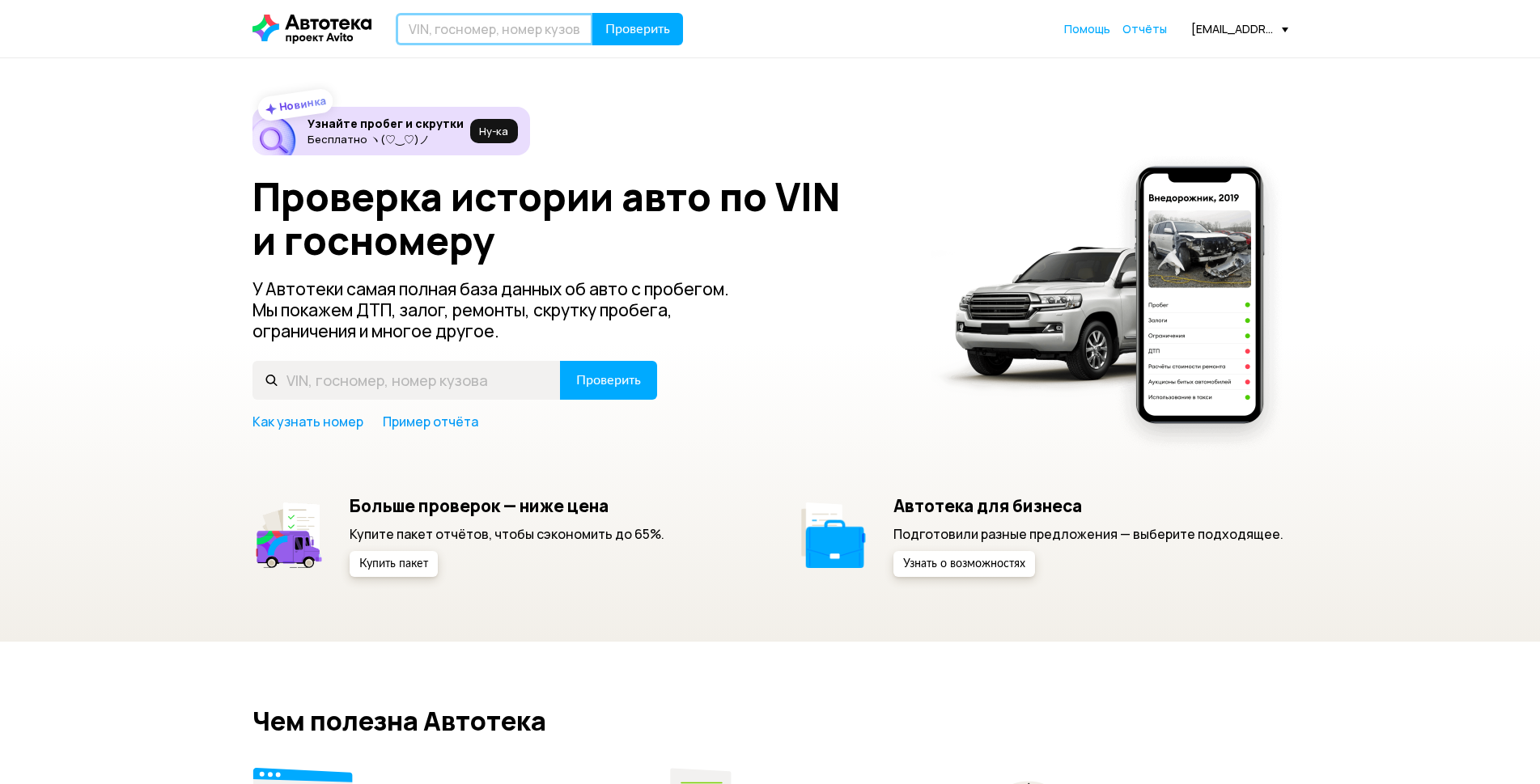
click at [465, 34] on input "text" at bounding box center [494, 29] width 198 height 33
paste input "KMHDG41CBCU370792"
type input "KMHDG41CBCU370792"
click at [632, 32] on span "Проверить" at bounding box center [637, 29] width 64 height 13
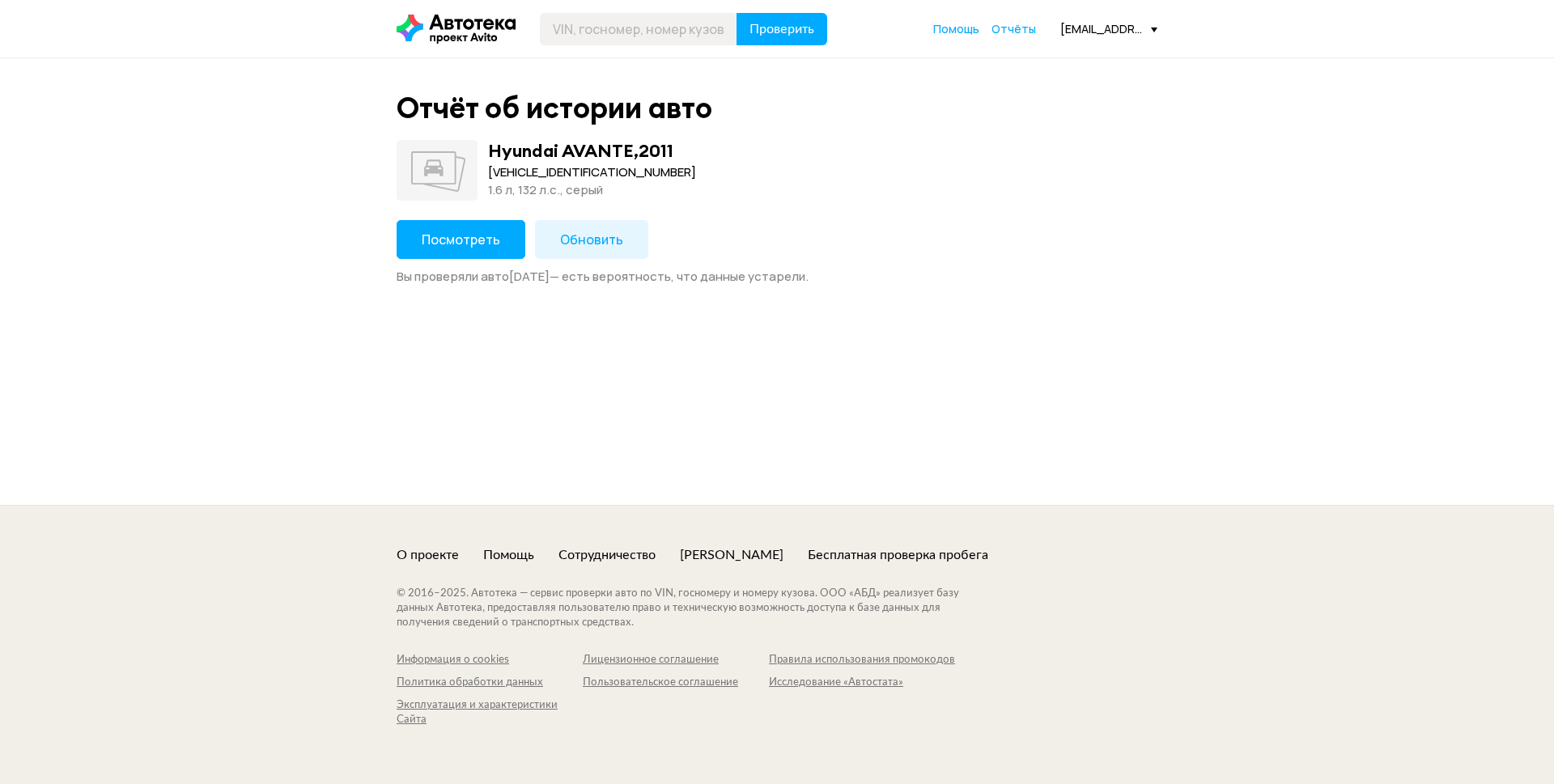
click at [484, 240] on span "Посмотреть" at bounding box center [461, 239] width 78 height 18
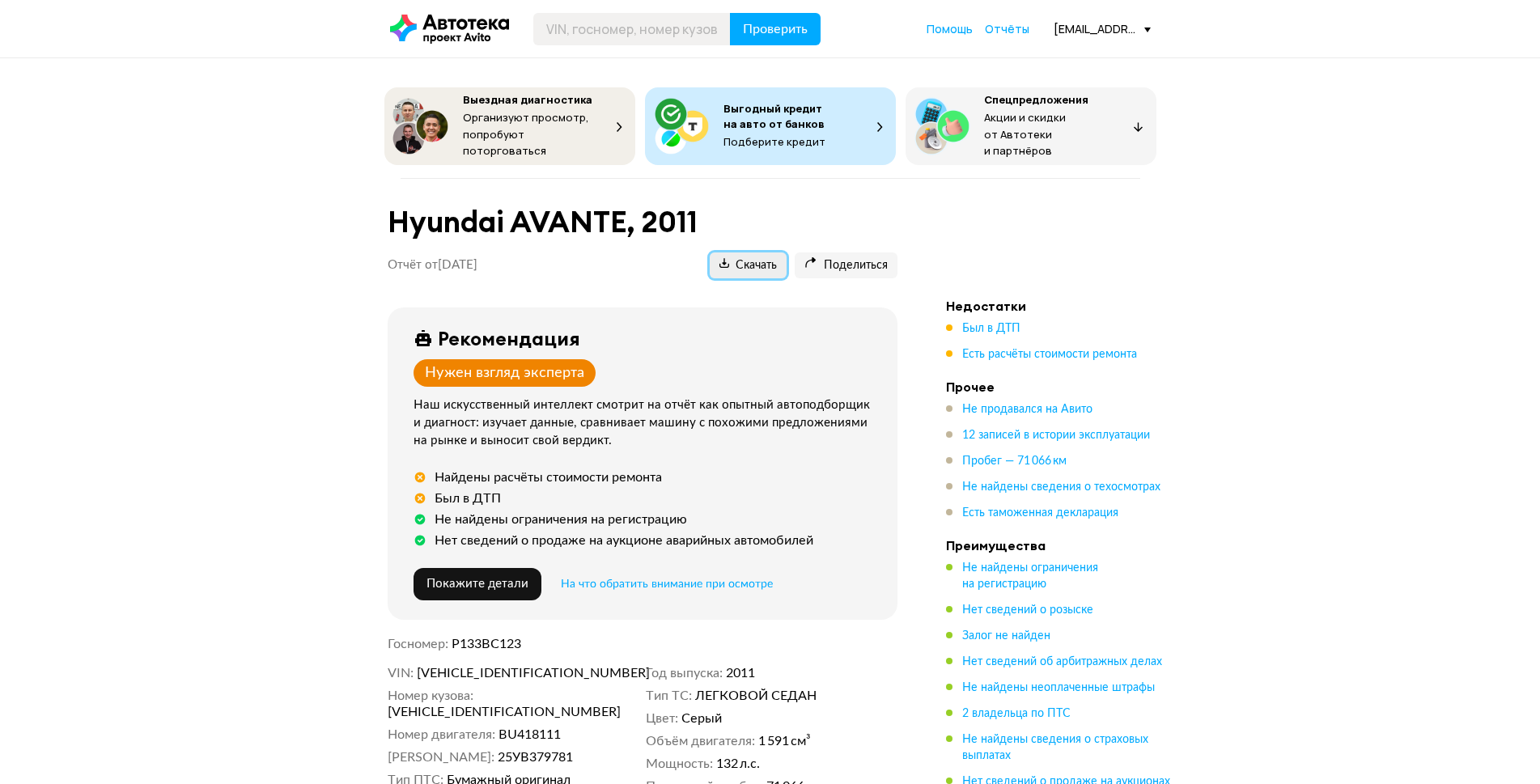
drag, startPoint x: 759, startPoint y: 259, endPoint x: 780, endPoint y: 254, distance: 21.6
click at [767, 258] on span "Скачать" at bounding box center [748, 266] width 58 height 15
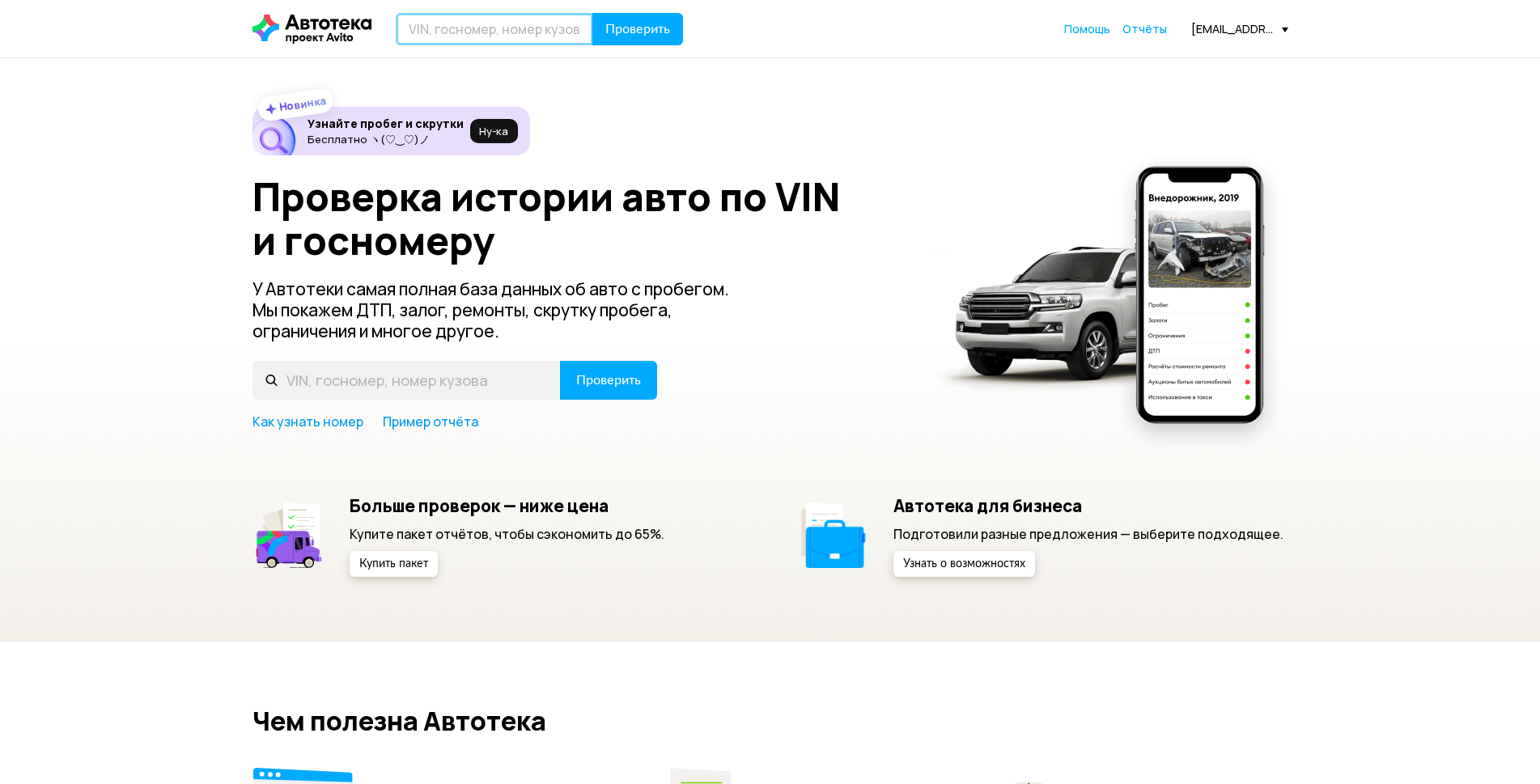
click at [488, 35] on input "text" at bounding box center [494, 29] width 198 height 33
type input "С006УЕ123"
click at [618, 39] on button "Проверить" at bounding box center [637, 29] width 90 height 33
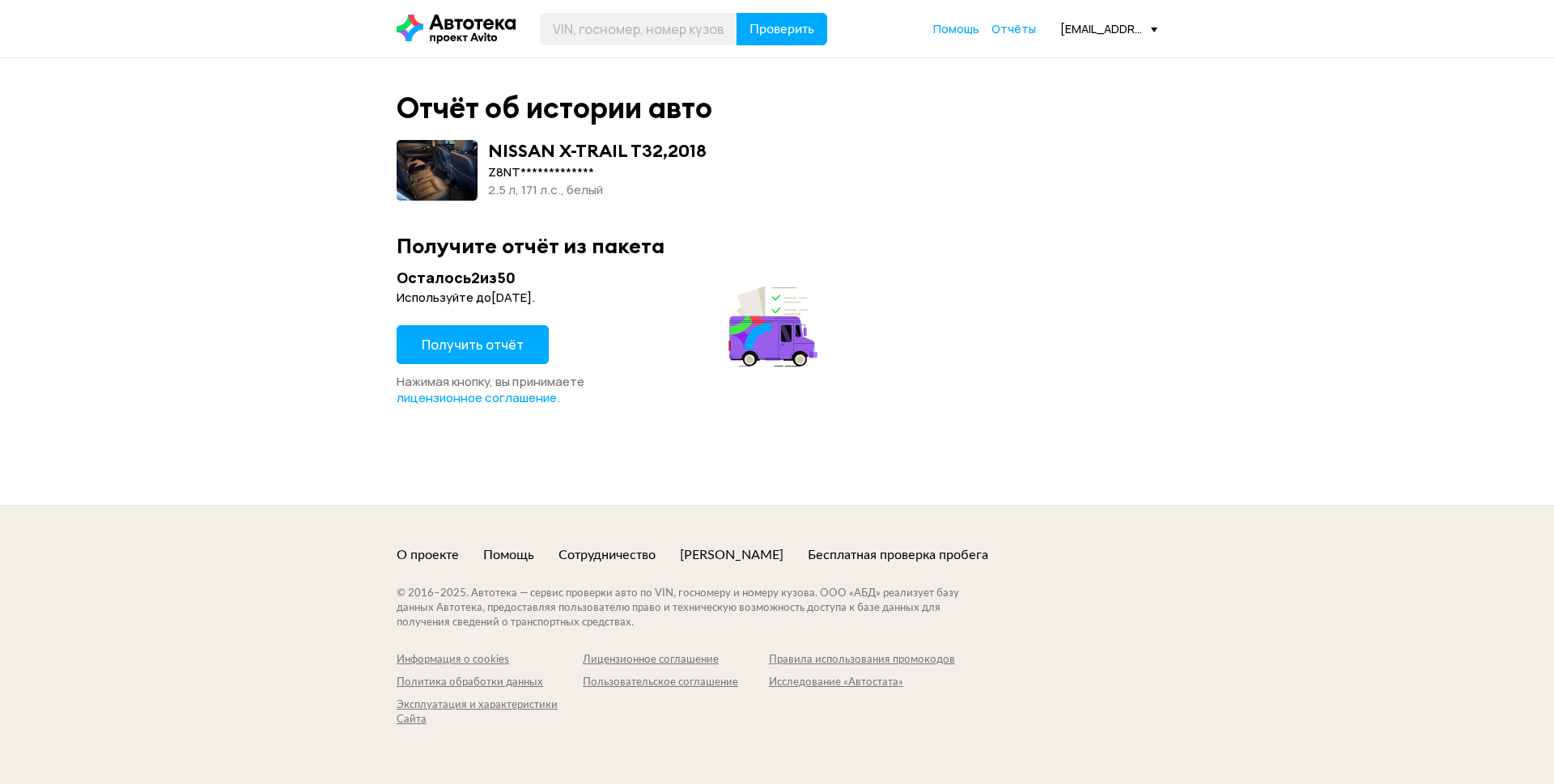
click at [505, 344] on span "Получить отчёт" at bounding box center [472, 344] width 102 height 18
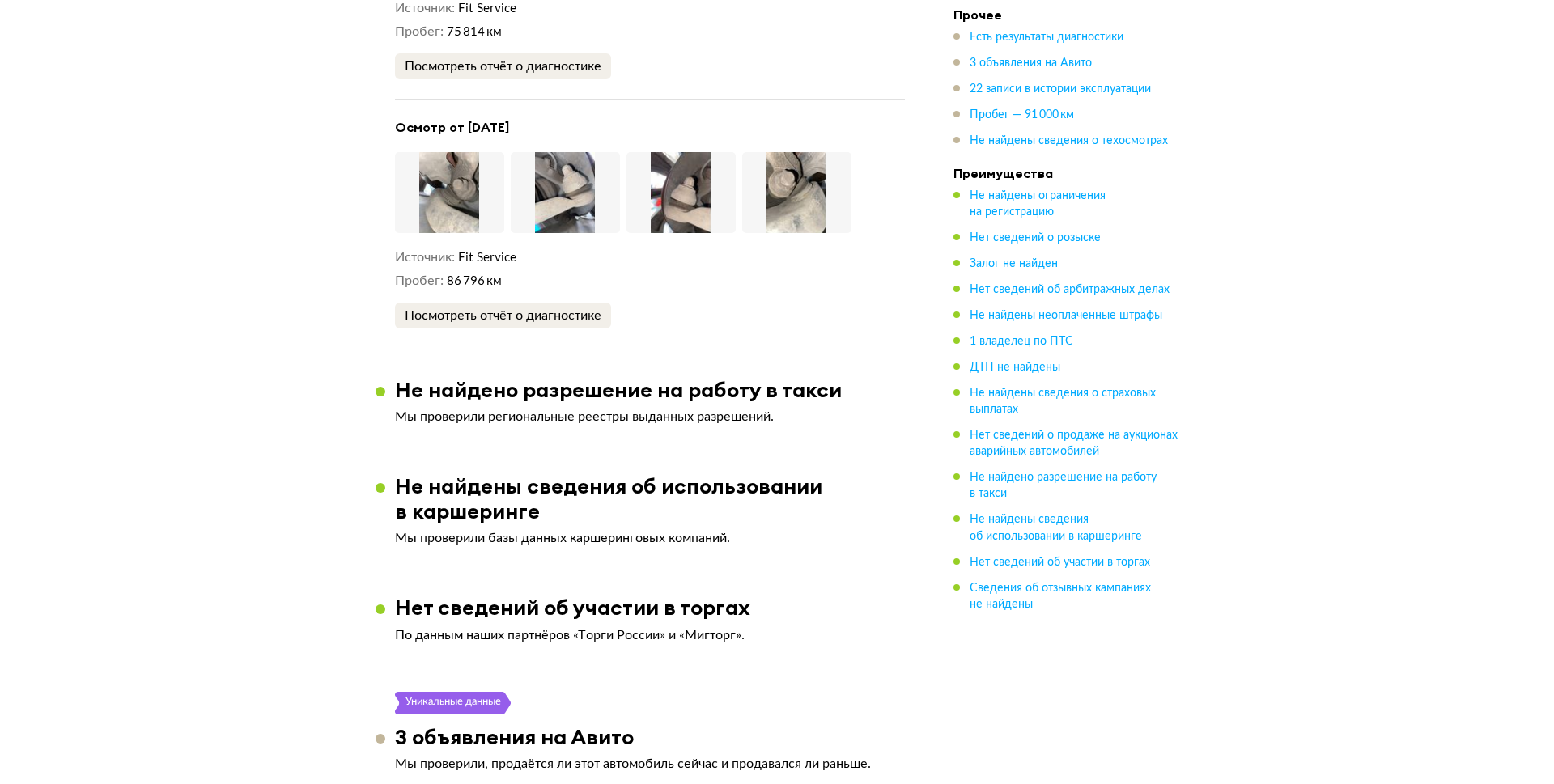
scroll to position [2507, 0]
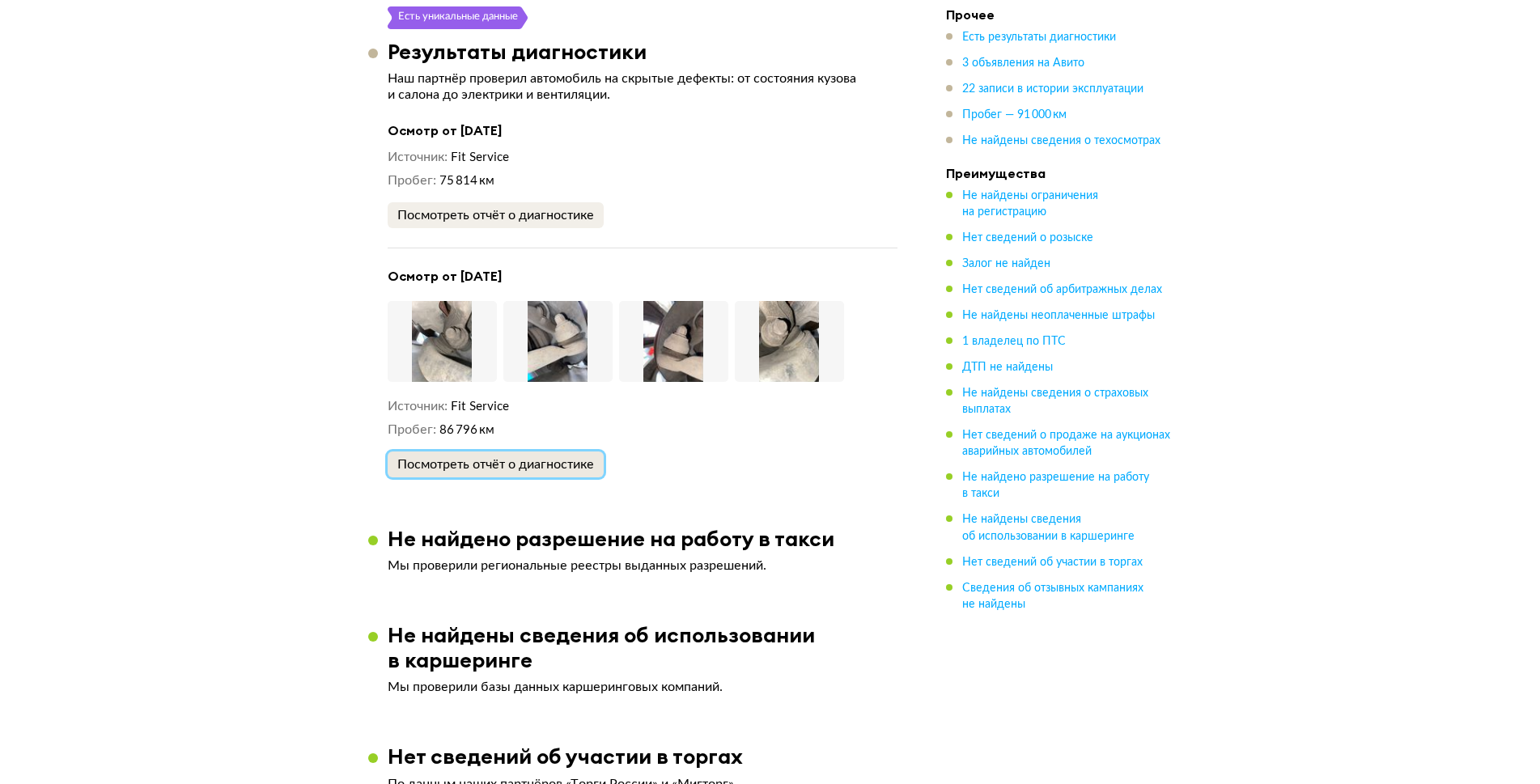
click at [531, 456] on div "Посмотреть отчёт о диагностике" at bounding box center [495, 463] width 197 height 16
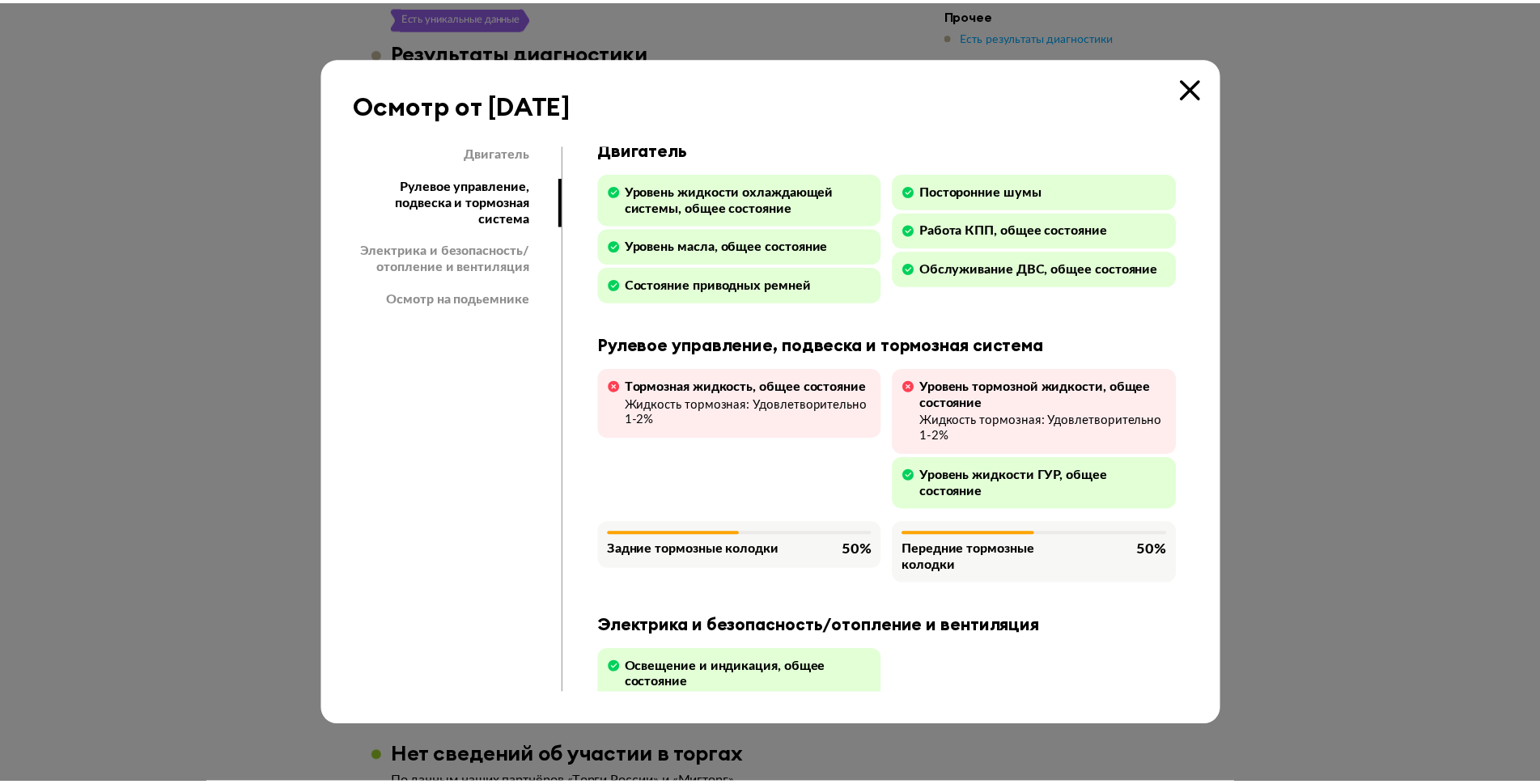
scroll to position [0, 0]
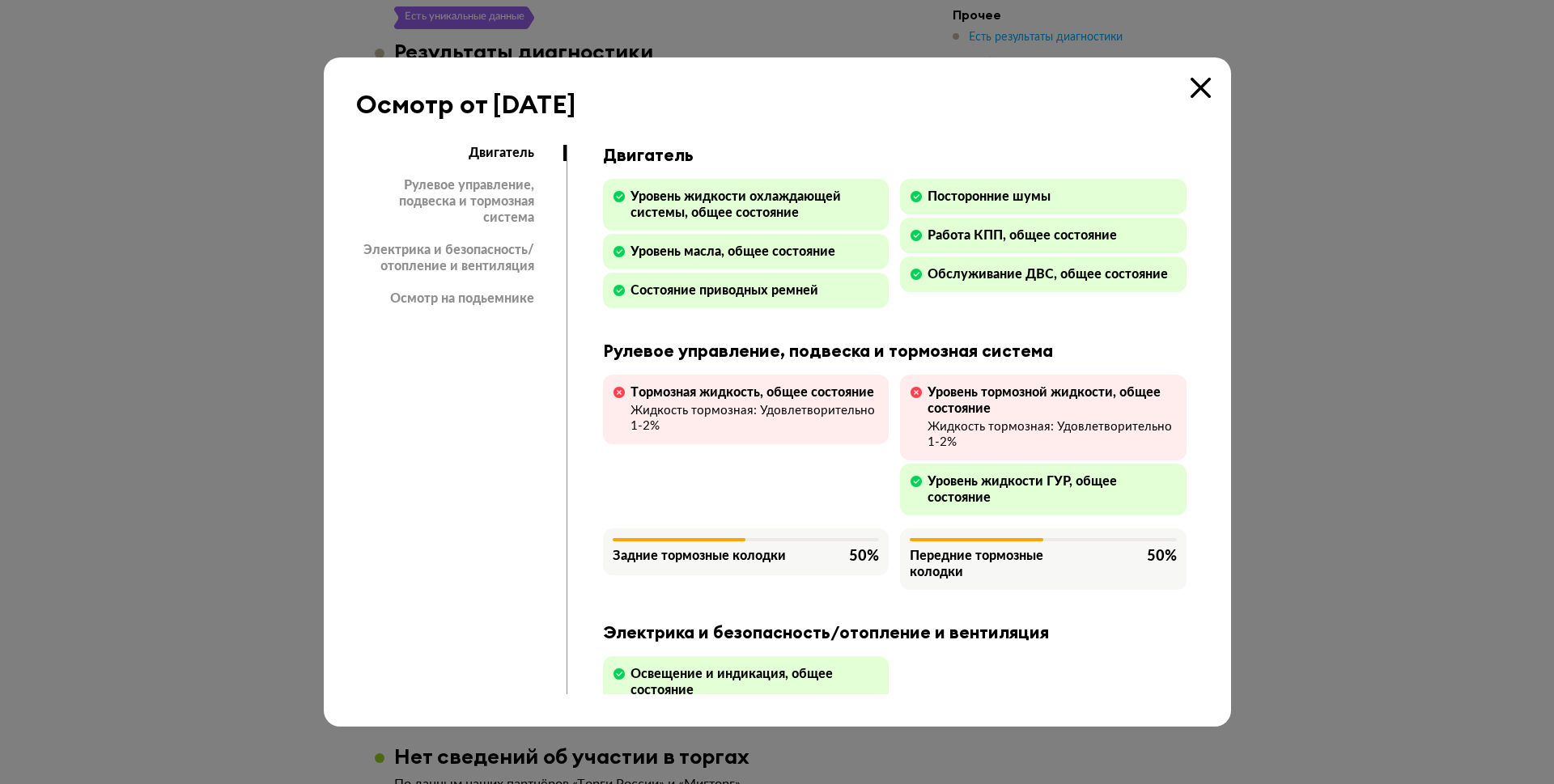
click at [1194, 83] on icon at bounding box center [1200, 88] width 21 height 21
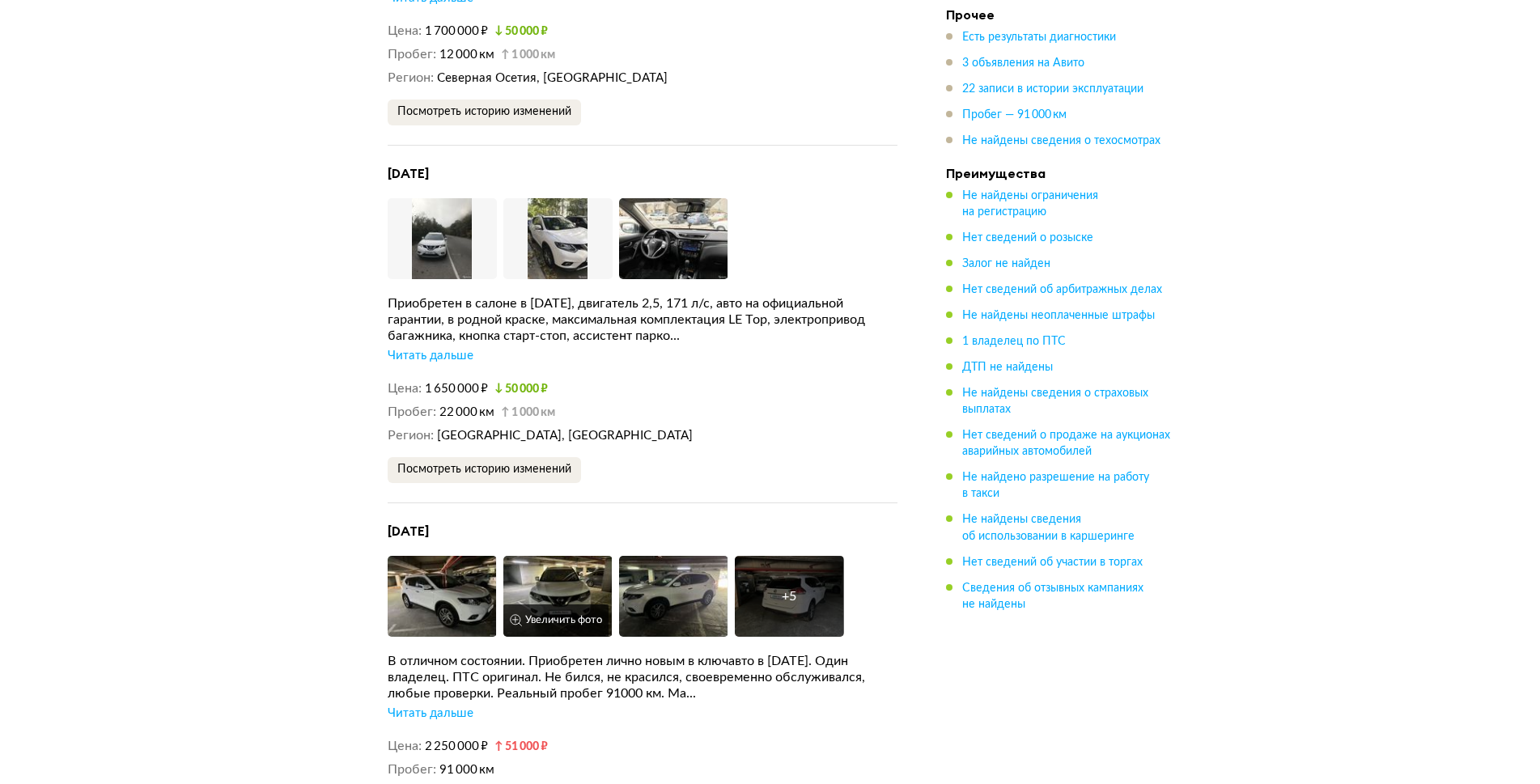
scroll to position [3801, 0]
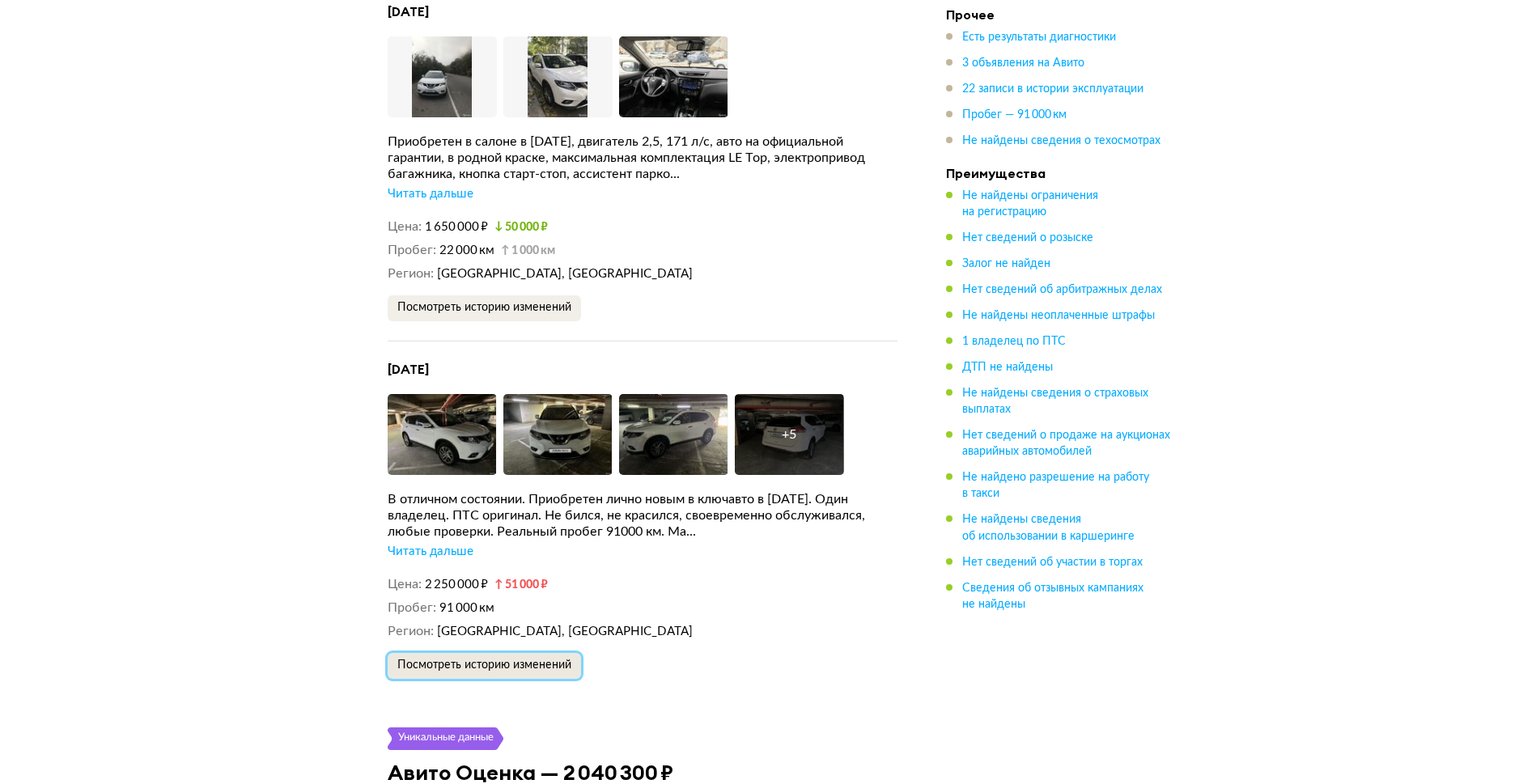
click at [517, 659] on span "Посмотреть историю изменений" at bounding box center [484, 665] width 174 height 11
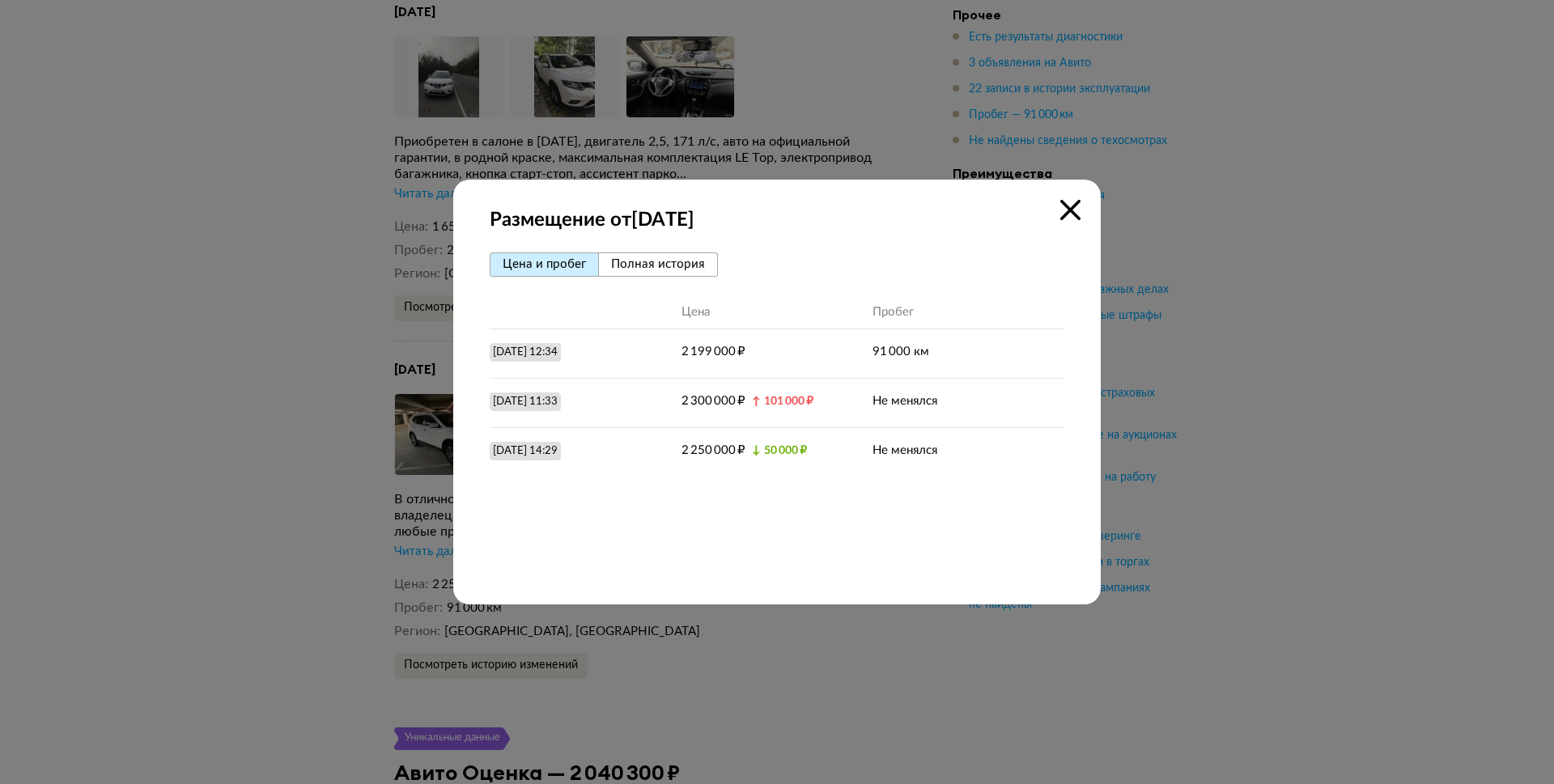
click at [1069, 200] on icon at bounding box center [1070, 210] width 21 height 21
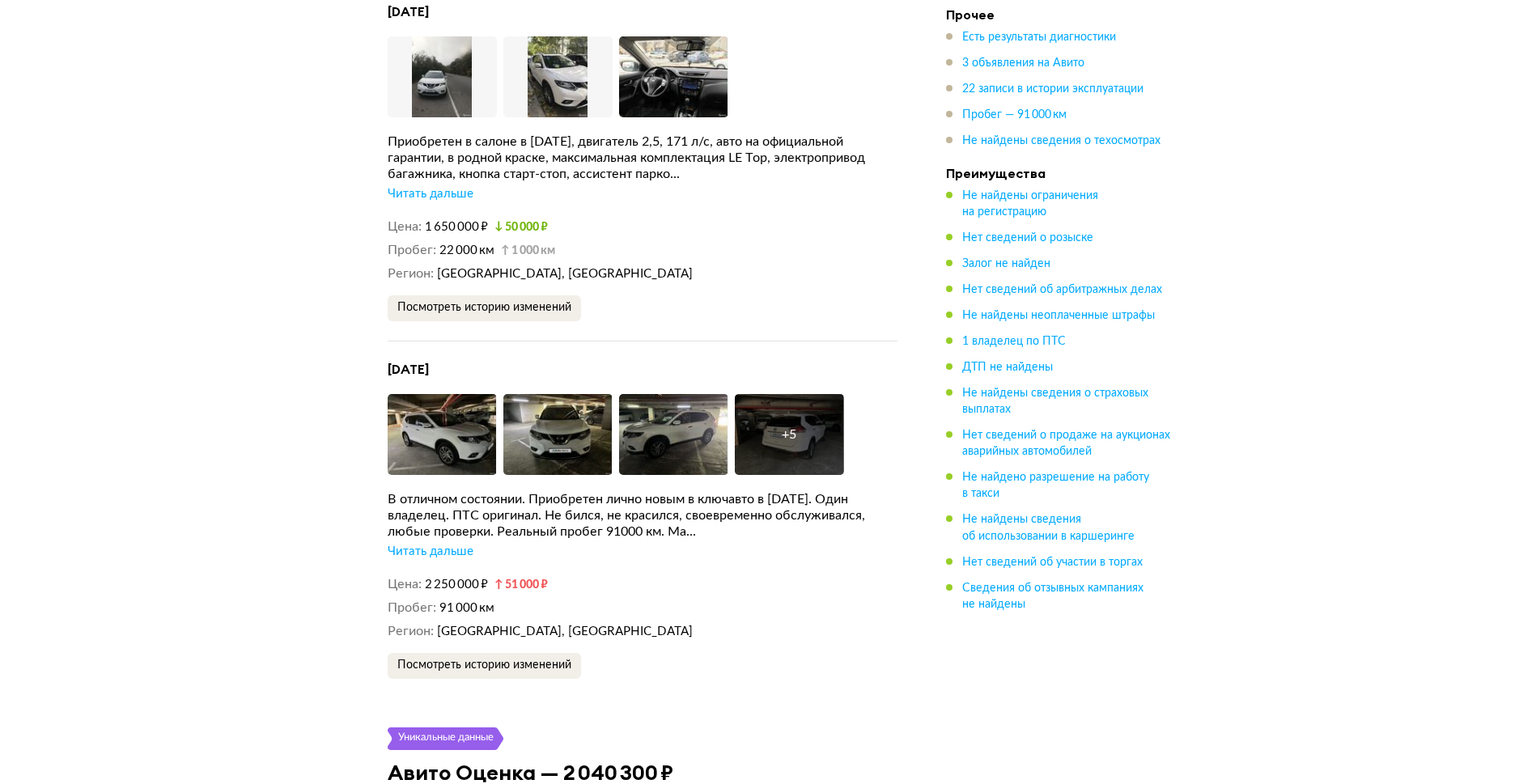
click at [451, 543] on div "Читать дальше" at bounding box center [431, 551] width 86 height 16
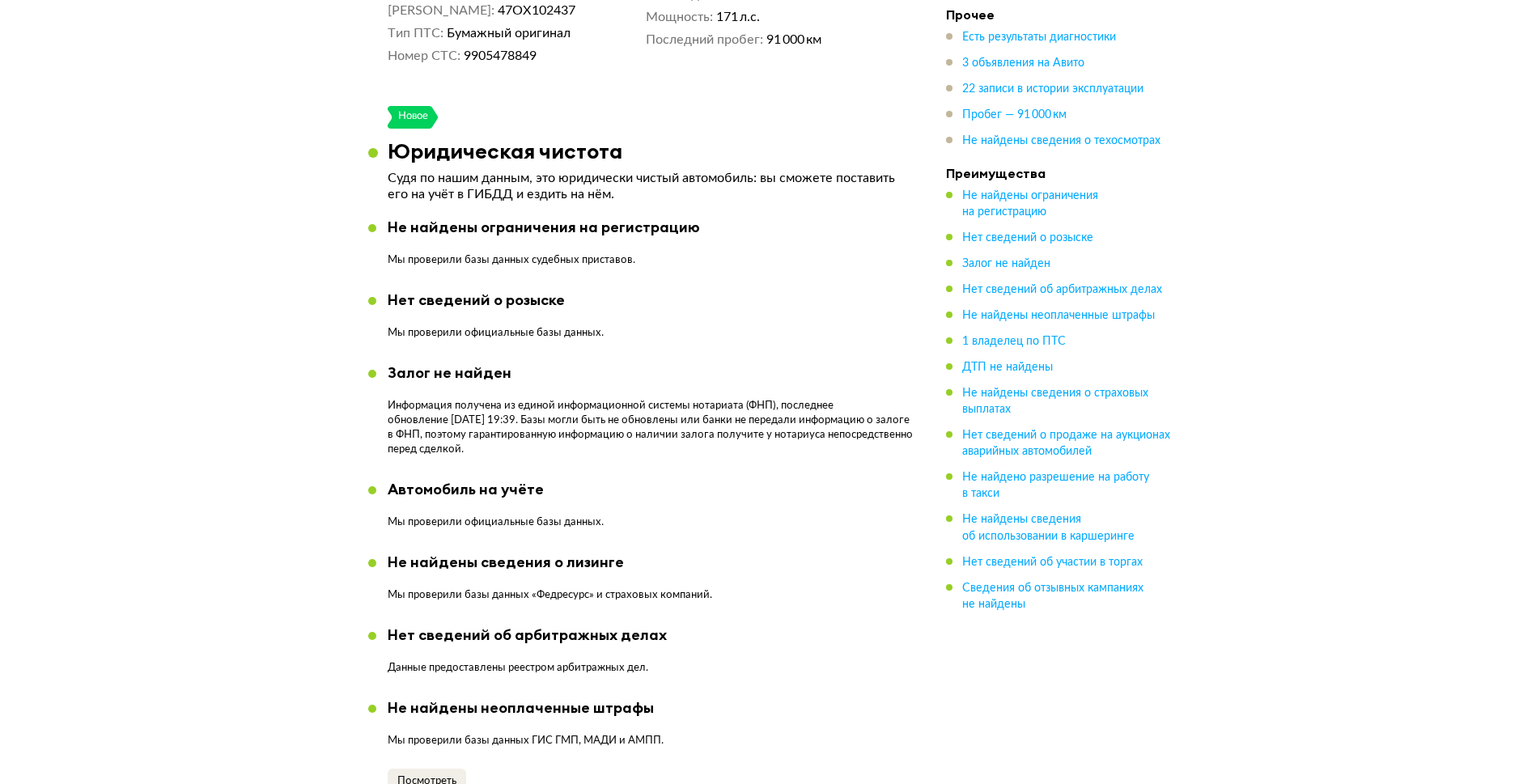
scroll to position [0, 0]
